Goal: Information Seeking & Learning: Understand process/instructions

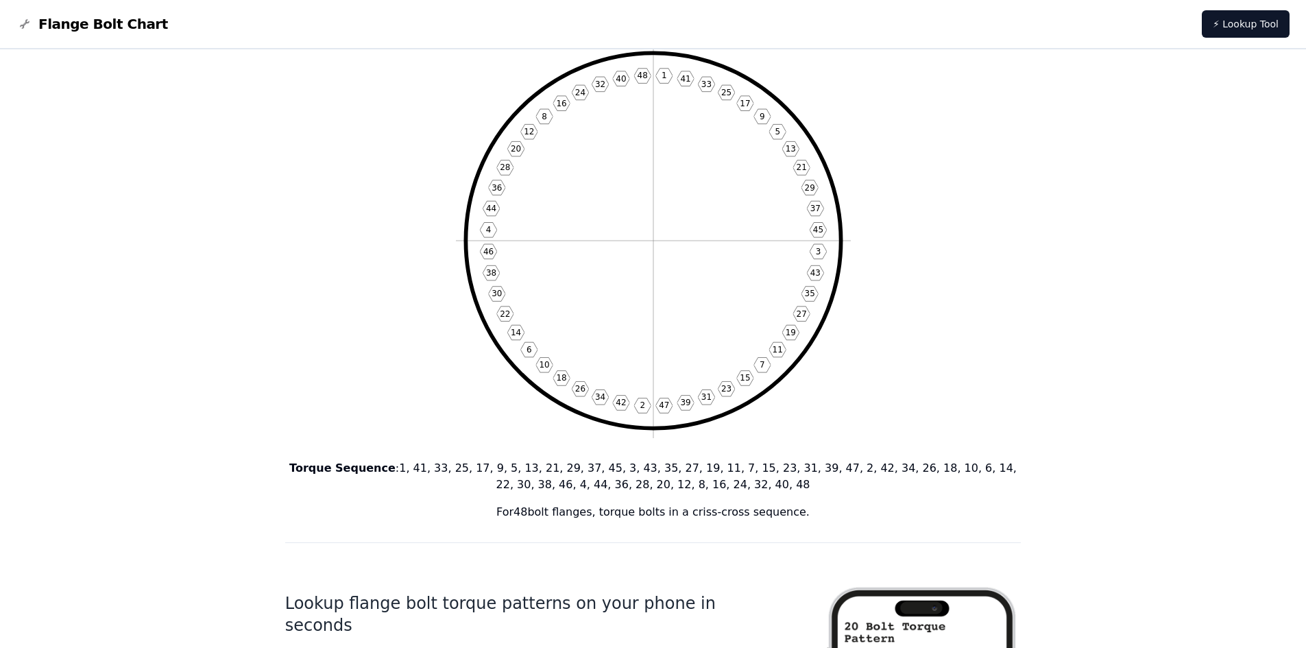
scroll to position [274, 0]
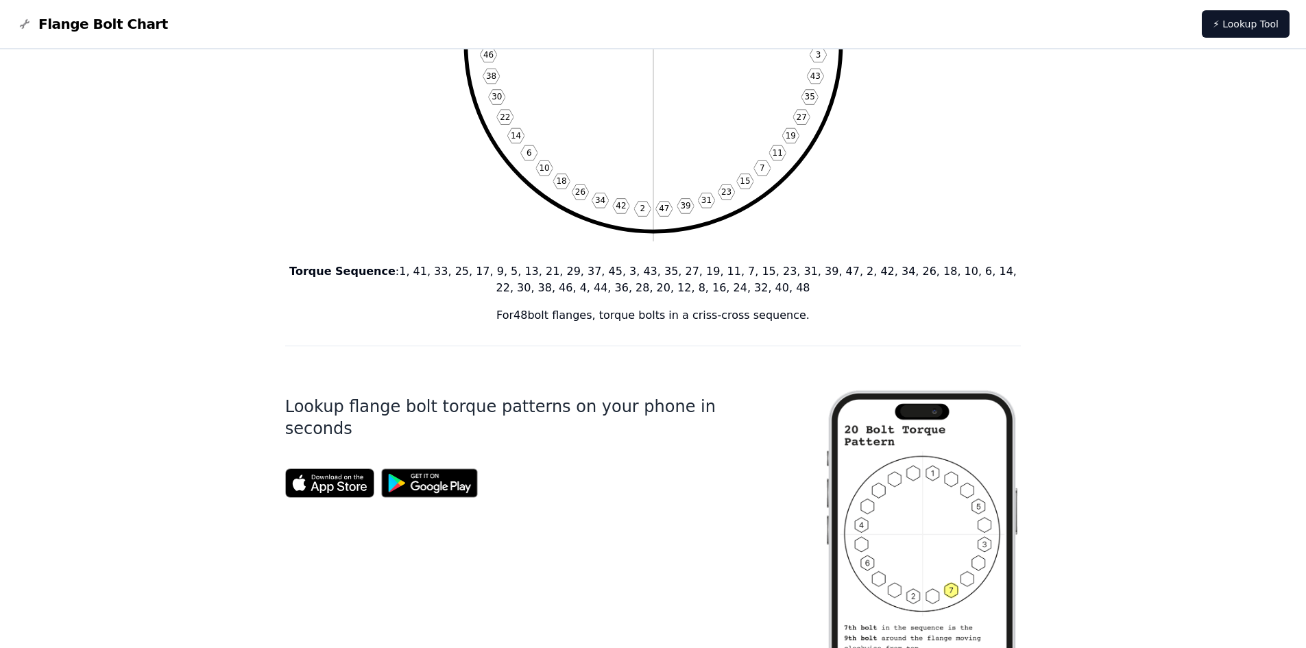
click at [1264, 314] on div "48 Bolt Torque Pattern 1 41 33 25 17 9 5 13 21 29 37 45 3 43 35 27 19 11 7 15 2…" at bounding box center [653, 578] width 1306 height 1607
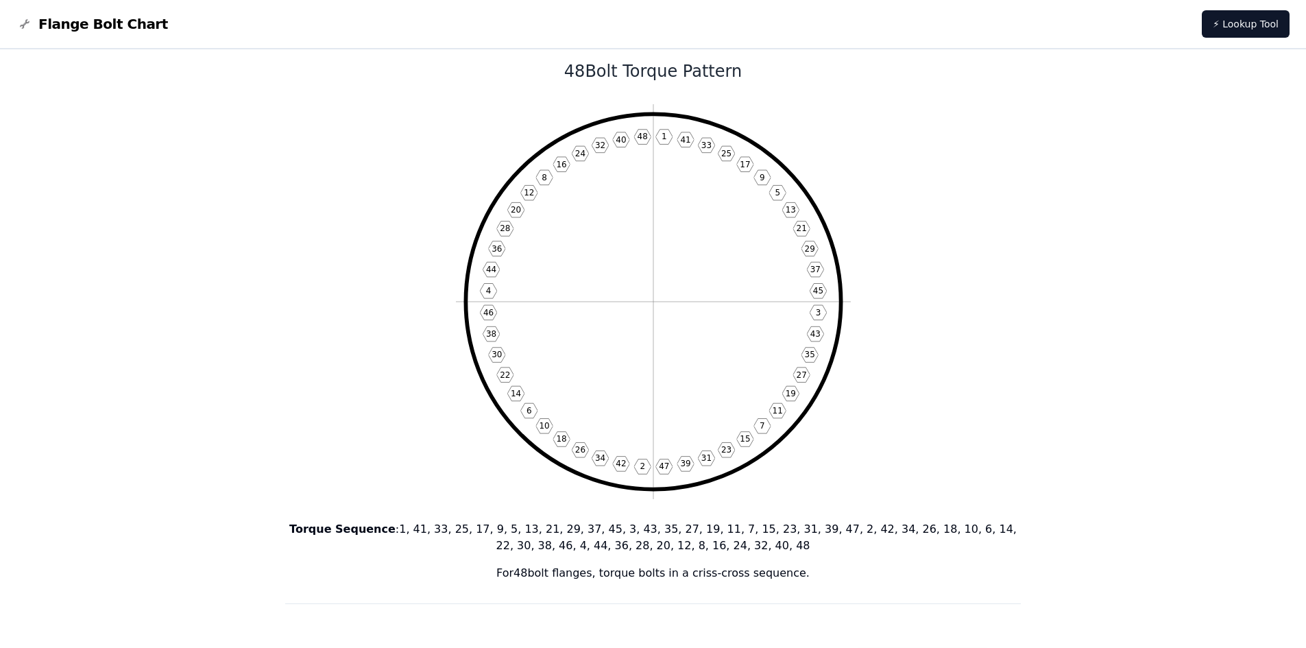
scroll to position [0, 0]
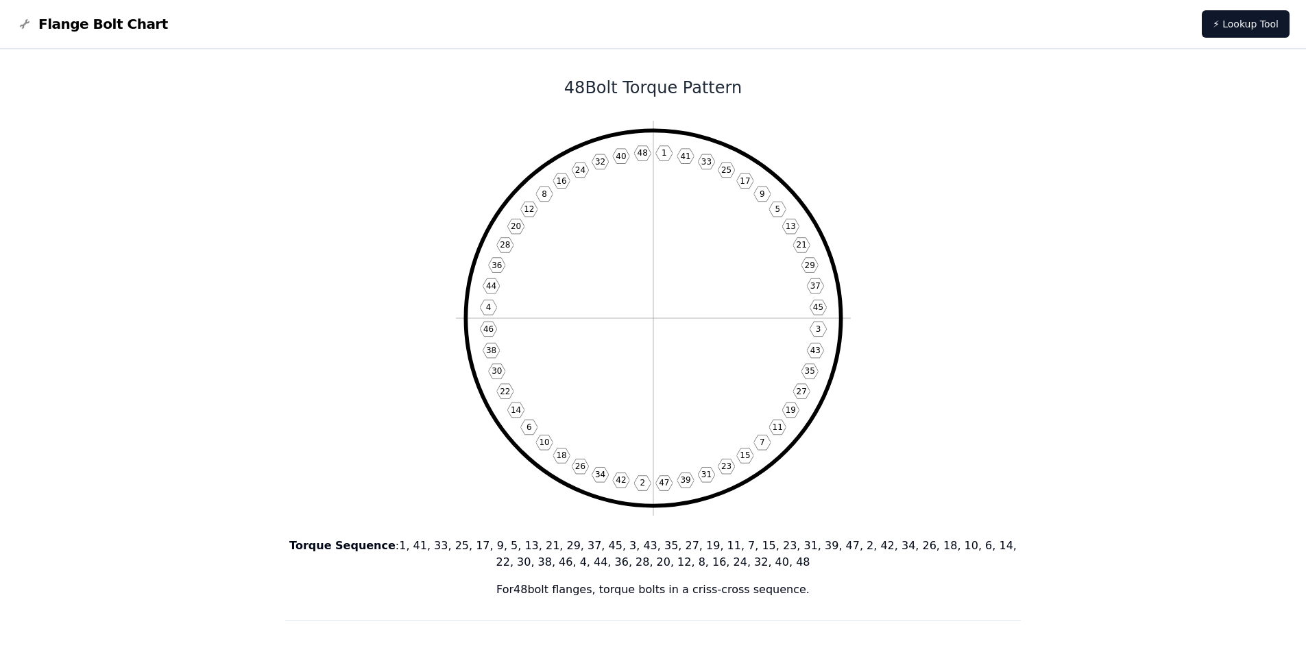
drag, startPoint x: 594, startPoint y: 310, endPoint x: 984, endPoint y: 463, distance: 418.9
click at [681, 264] on icon "1 41 33 25 17 9 5 13 21 29 37 3 43 35 27 19 11 7 15 23 31 39 2 42 34 26 18 10 6…" at bounding box center [653, 318] width 395 height 395
drag, startPoint x: 681, startPoint y: 262, endPoint x: 549, endPoint y: 258, distance: 132.3
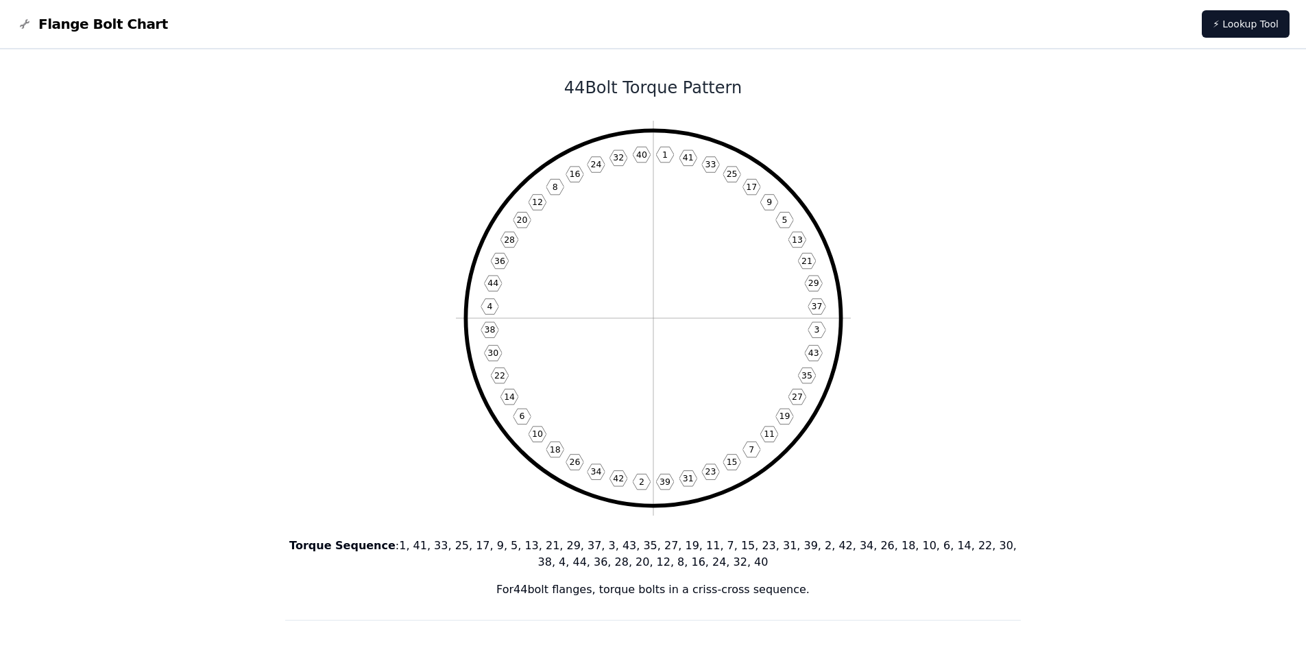
click at [521, 262] on icon "1 41 33 25 17 9 5 13 21 29 37 3 43 35 27 19 11 7 15 23 31 39 2 42 34 26 18 10 6…" at bounding box center [653, 318] width 395 height 395
drag, startPoint x: 629, startPoint y: 256, endPoint x: 1005, endPoint y: 315, distance: 380.2
